Goal: Check status

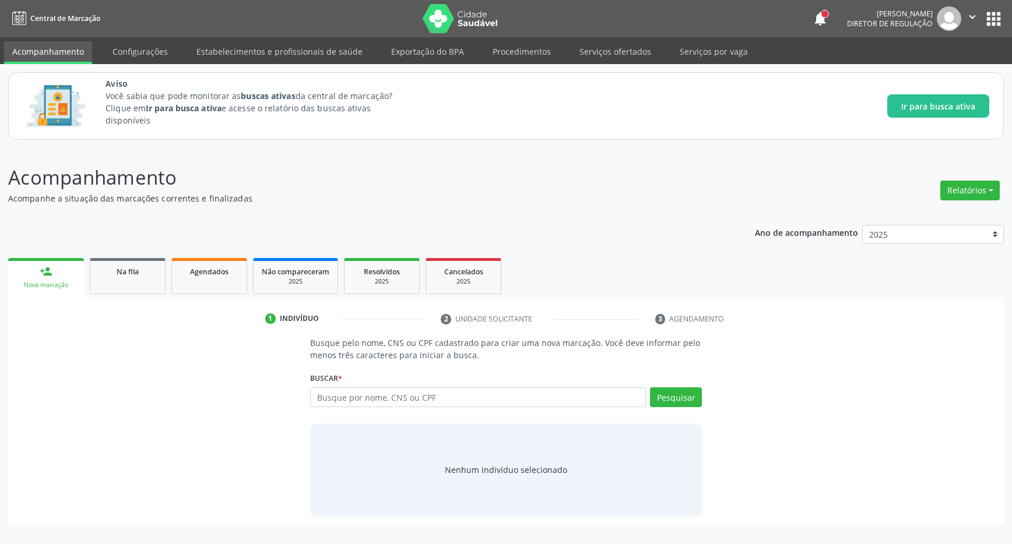
click at [152, 282] on link "Na fila" at bounding box center [128, 276] width 76 height 36
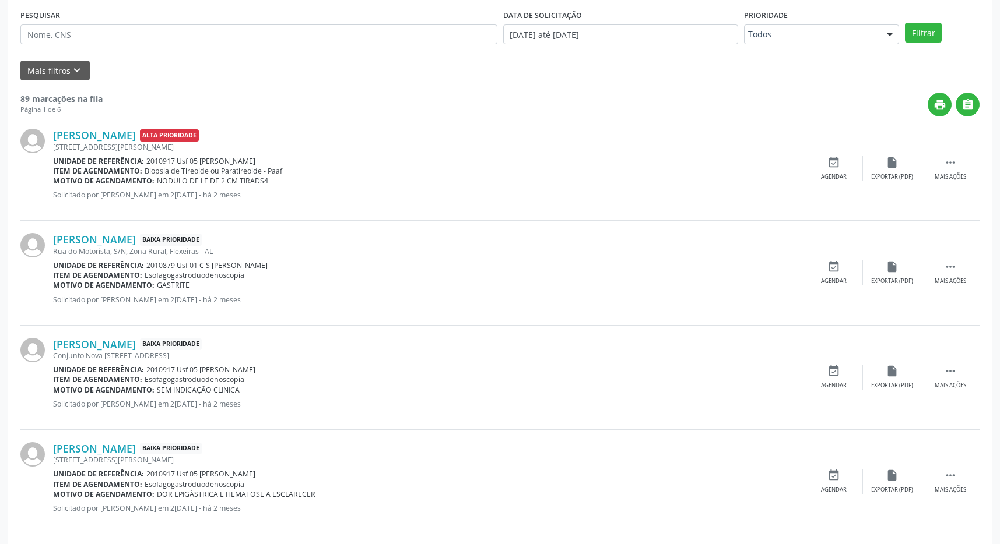
scroll to position [184, 0]
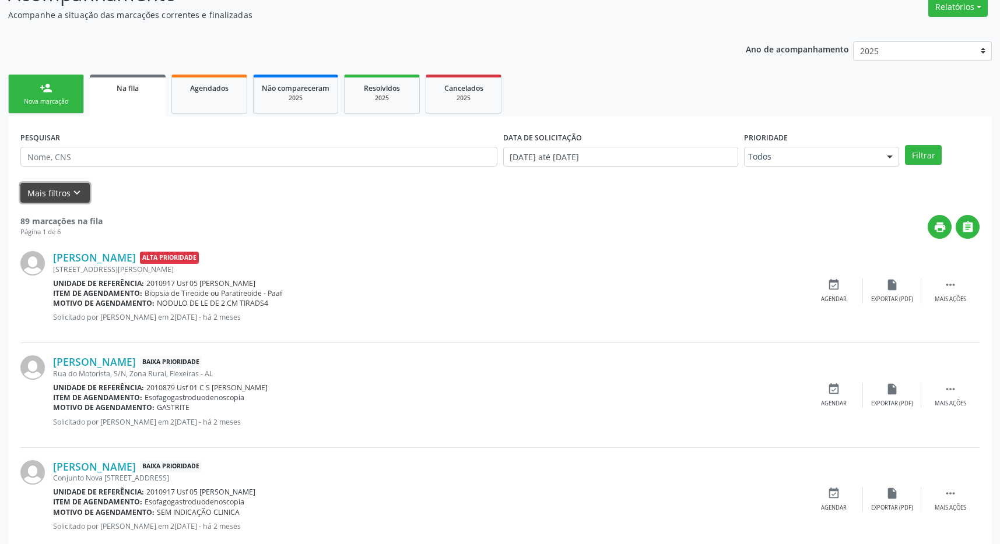
click at [82, 198] on button "Mais filtros keyboard_arrow_down" at bounding box center [54, 193] width 69 height 20
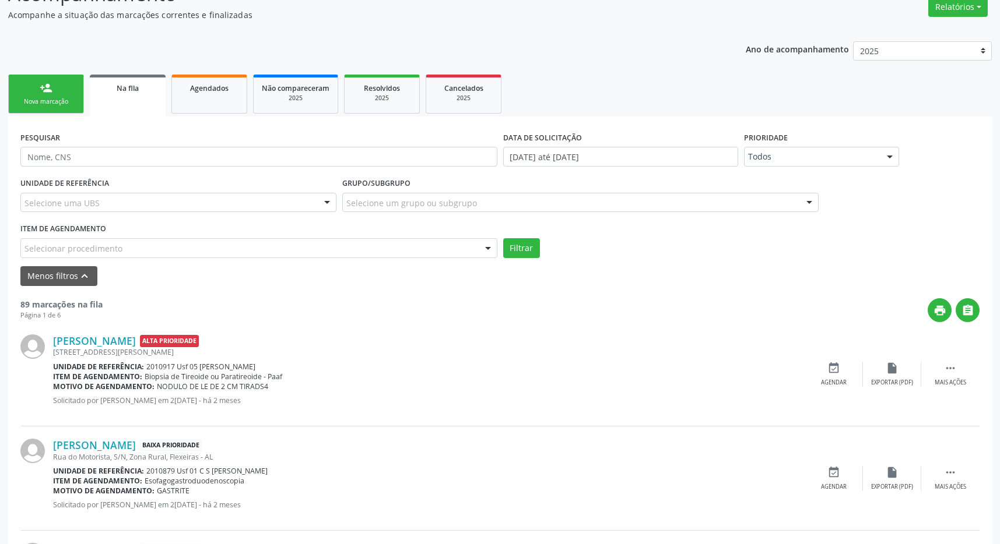
click at [118, 230] on div "Item de agendamento Selecionar procedimento 0304070076 - .Quimioterapia de Leuc…" at bounding box center [258, 238] width 477 height 37
click at [123, 247] on div "Selecionar procedimento" at bounding box center [258, 248] width 477 height 20
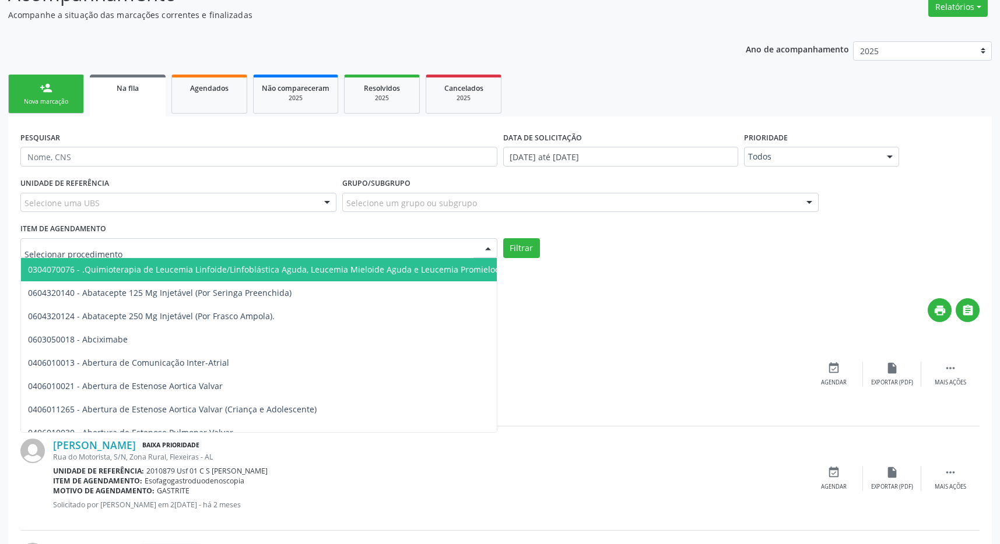
type input "e"
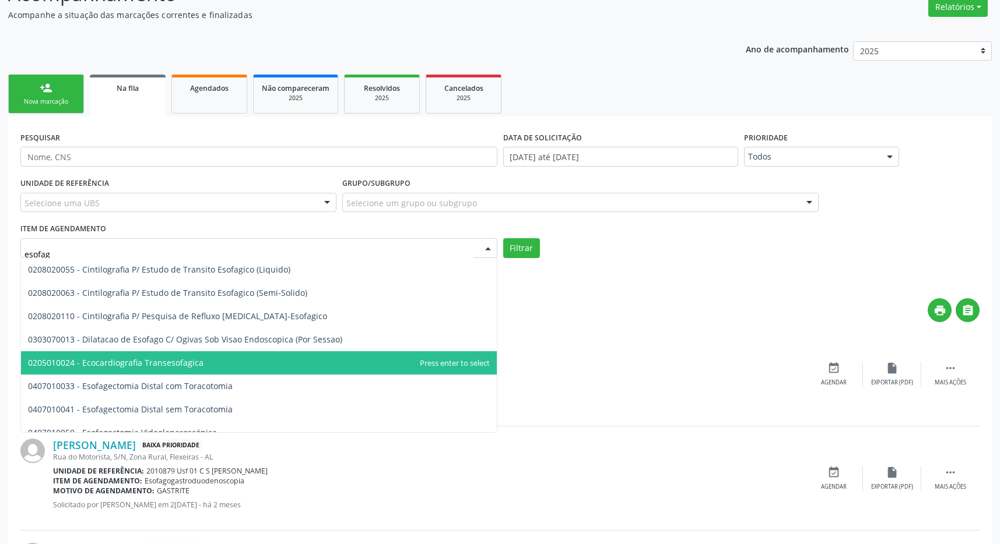
type input "esofago"
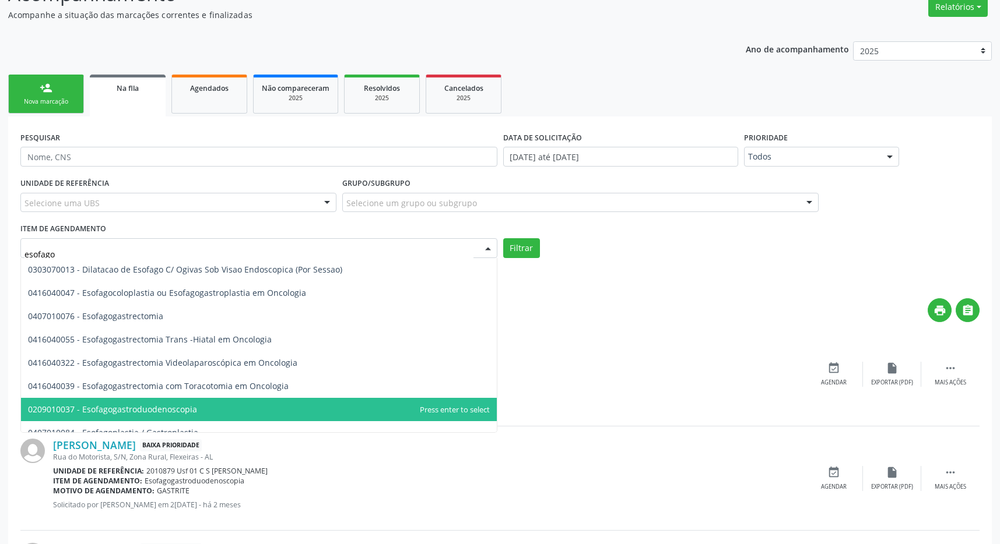
click at [228, 405] on span "0209010037 - Esofagogastroduodenoscopia" at bounding box center [259, 409] width 476 height 23
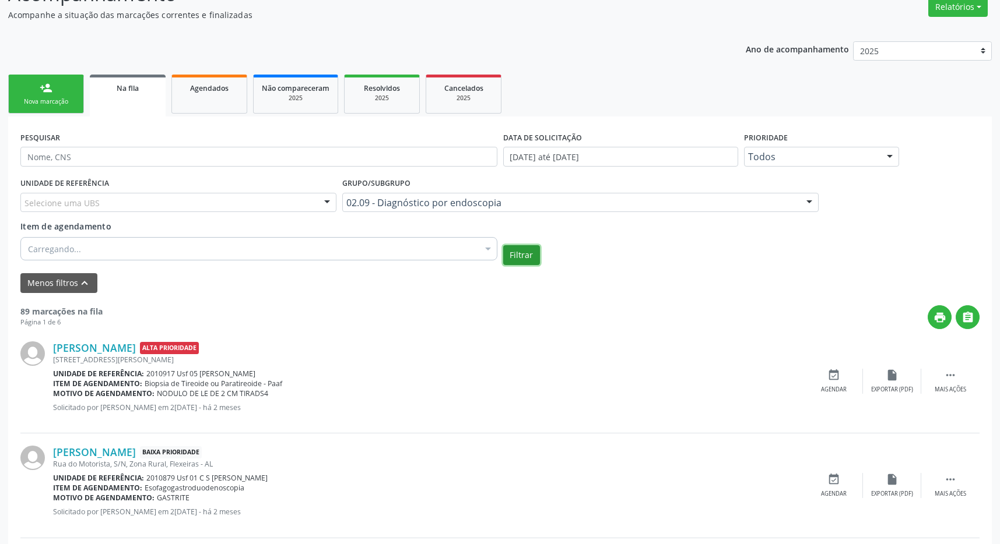
click at [525, 255] on button "Filtrar" at bounding box center [521, 255] width 37 height 20
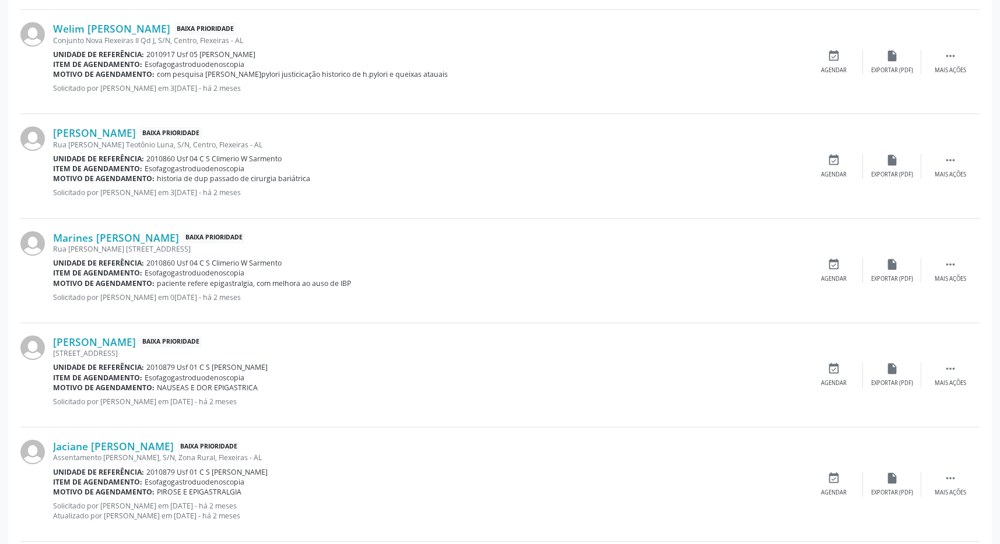
scroll to position [1183, 0]
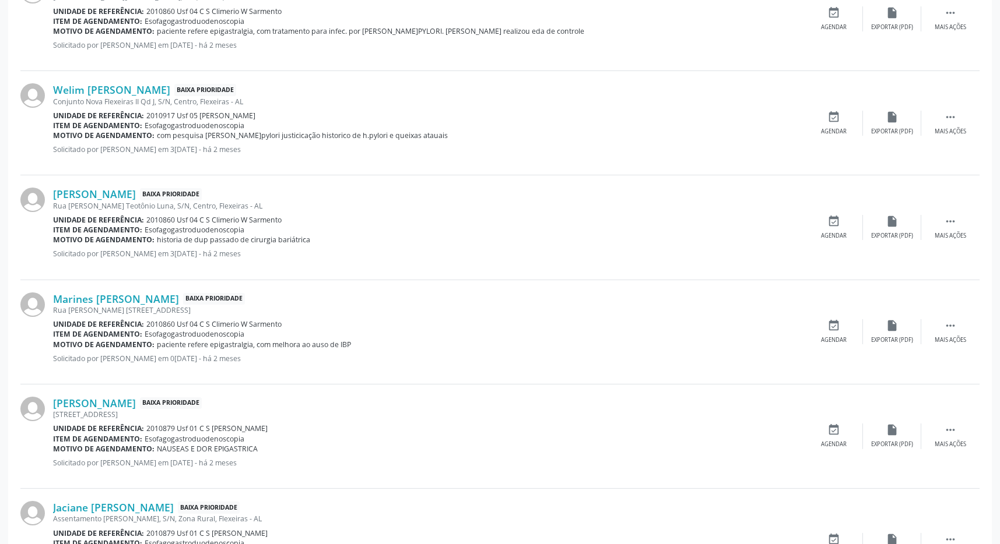
drag, startPoint x: 221, startPoint y: 151, endPoint x: 259, endPoint y: 152, distance: 37.9
click at [259, 152] on p "Solicitado por [PERSON_NAME] em 3[DATE] - há 2 meses" at bounding box center [428, 150] width 751 height 10
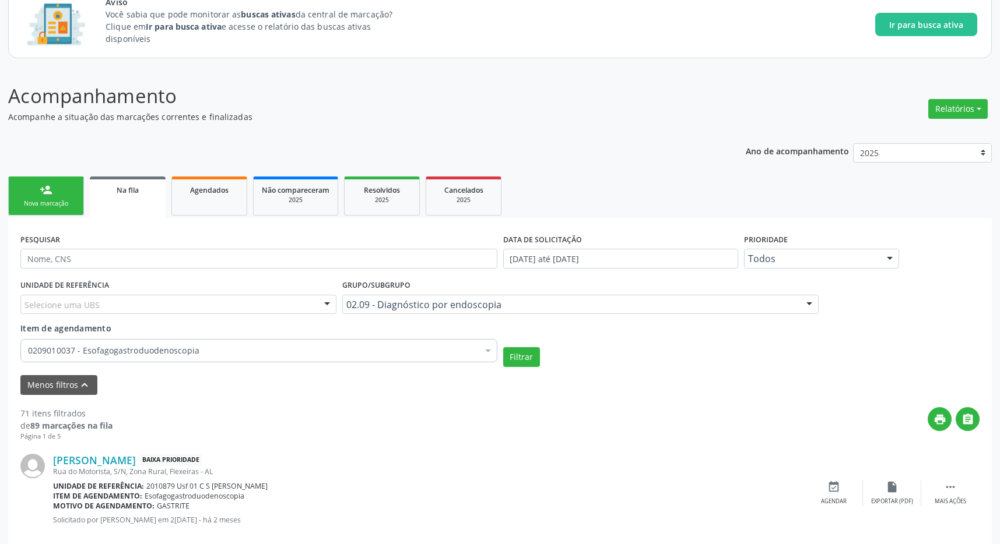
scroll to position [0, 0]
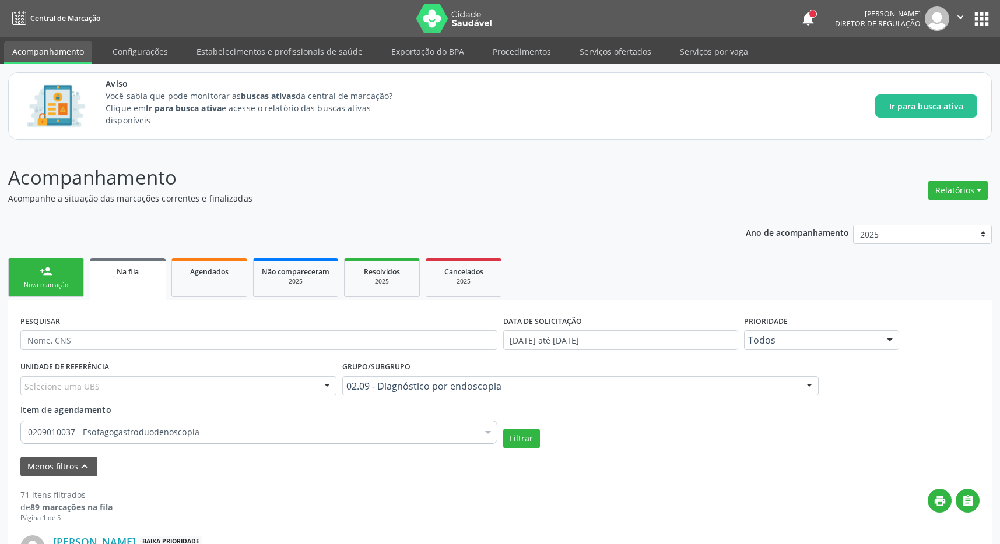
click at [416, 8] on img at bounding box center [454, 18] width 76 height 29
